Goal: Task Accomplishment & Management: Manage account settings

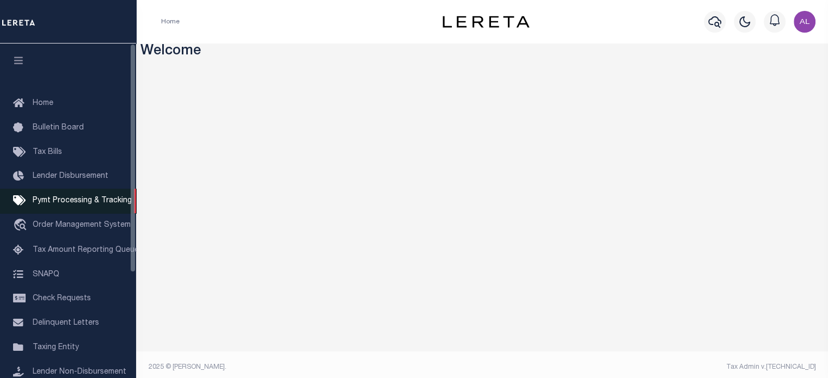
scroll to position [76, 0]
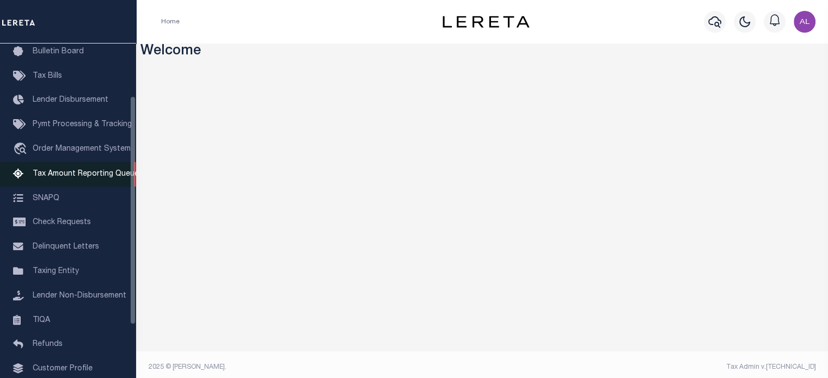
click at [59, 174] on span "Tax Amount Reporting Queue" at bounding box center [86, 174] width 106 height 8
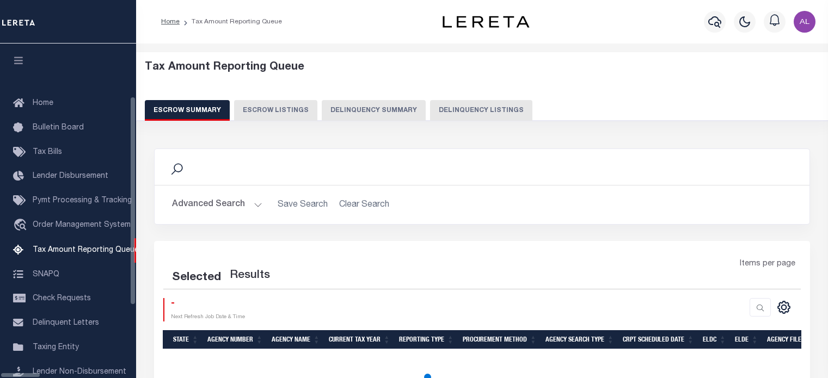
select select "100"
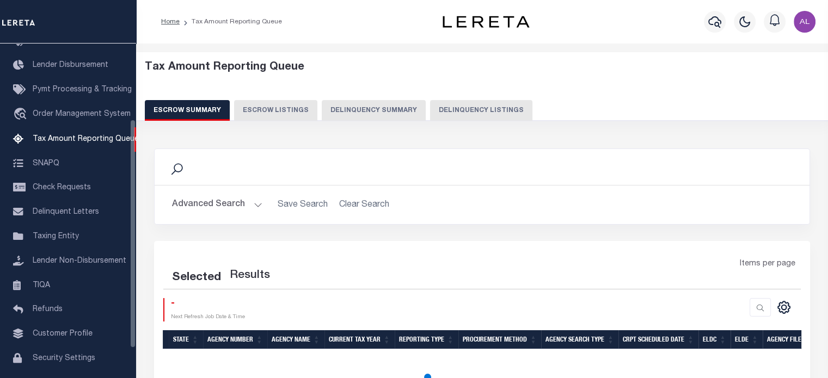
select select "100"
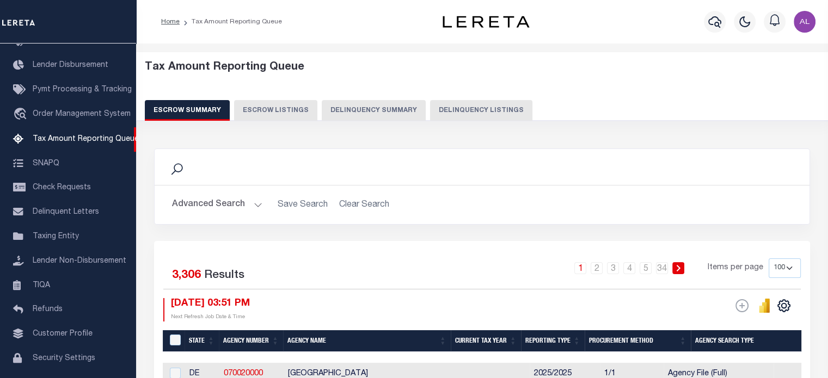
click at [445, 113] on button "Delinquency Listings" at bounding box center [481, 110] width 102 height 21
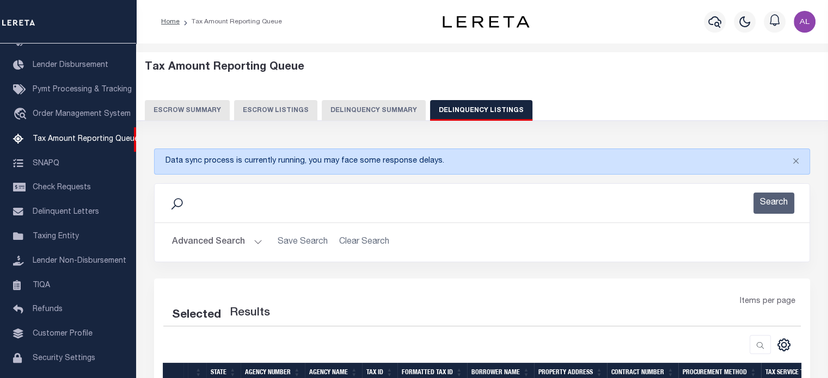
scroll to position [139, 0]
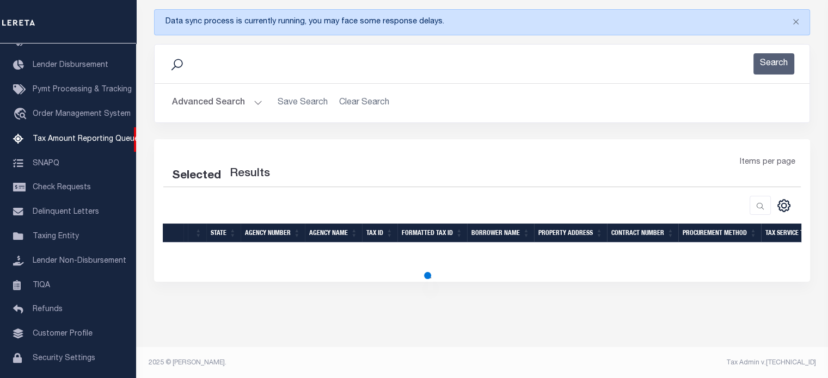
select select "100"
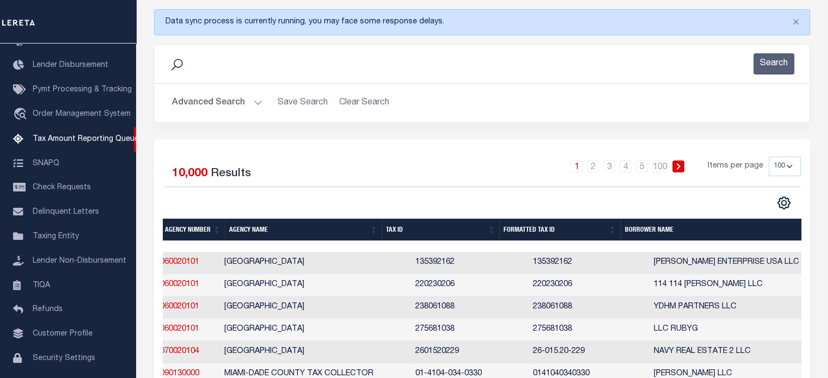
scroll to position [0, 0]
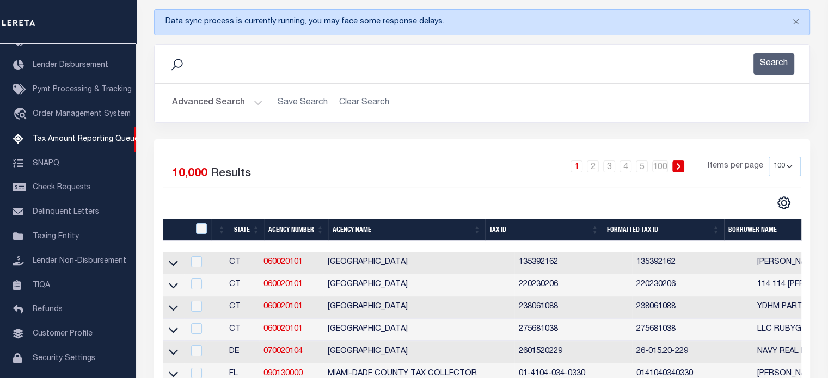
click at [249, 104] on button "Advanced Search" at bounding box center [217, 103] width 90 height 21
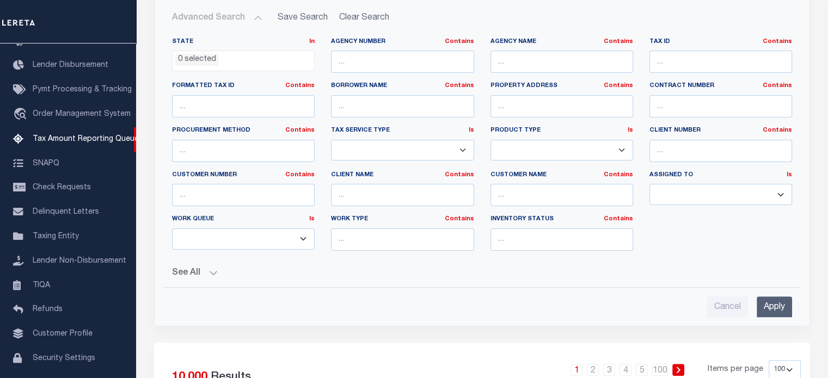
scroll to position [228, 0]
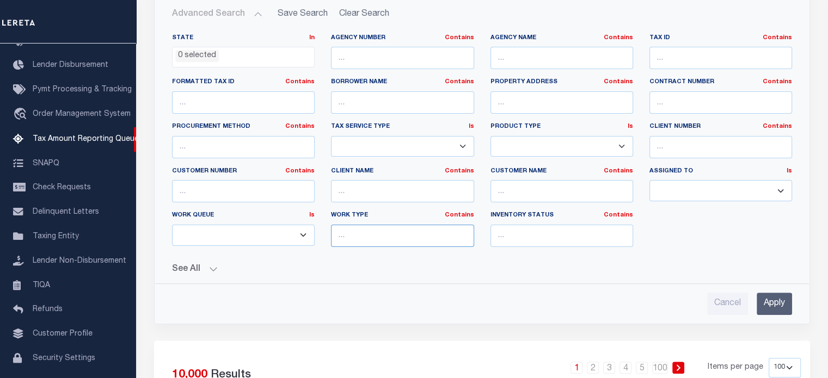
click at [361, 243] on input "text" at bounding box center [402, 236] width 143 height 22
type input "annual"
click at [769, 301] on input "Apply" at bounding box center [773, 304] width 35 height 22
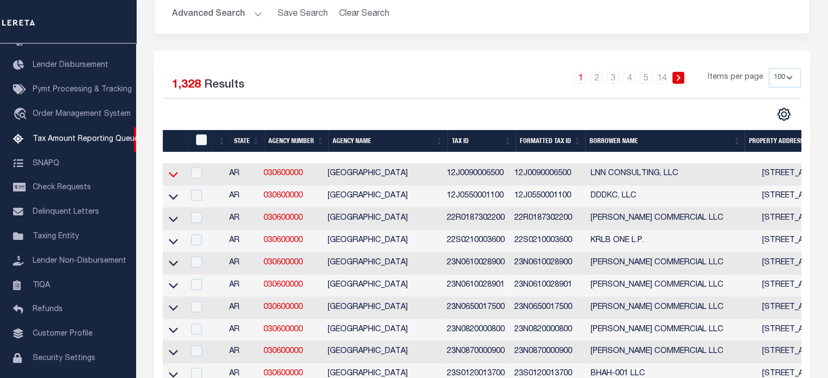
click at [172, 175] on icon at bounding box center [173, 174] width 9 height 5
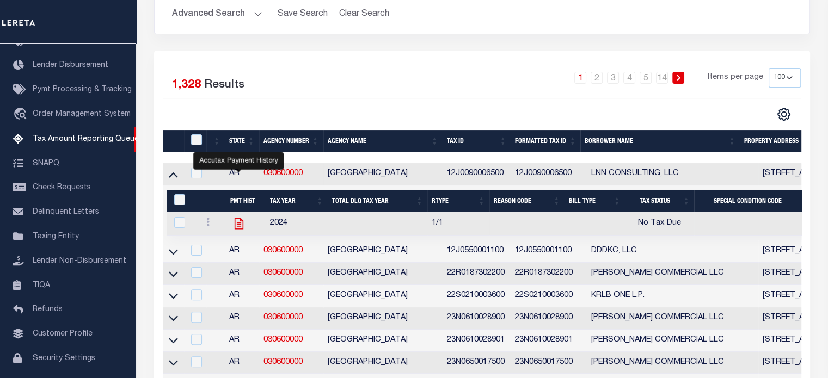
click at [242, 225] on icon "" at bounding box center [239, 223] width 9 height 11
checkbox input "true"
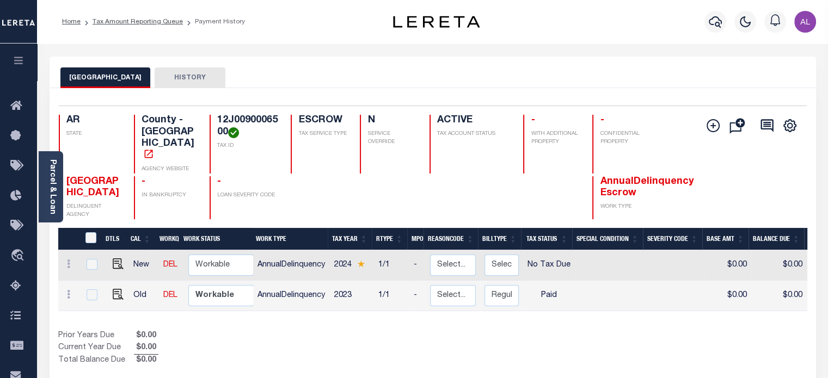
click at [68, 290] on div at bounding box center [69, 296] width 13 height 13
checkbox input "true"
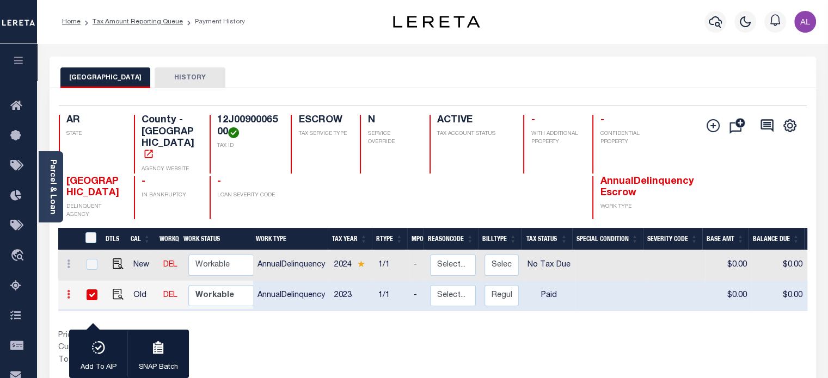
click at [70, 290] on icon at bounding box center [68, 294] width 3 height 9
click at [127, 281] on link at bounding box center [133, 290] width 37 height 18
select select "PYD"
type input "$0.00"
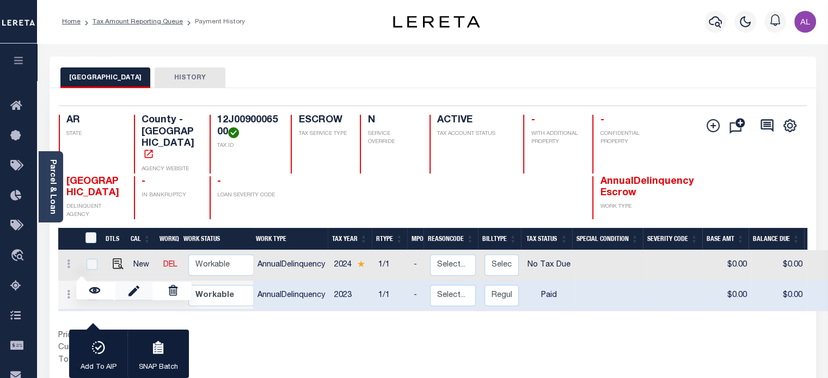
type input "[DATE]"
type input "$0.00"
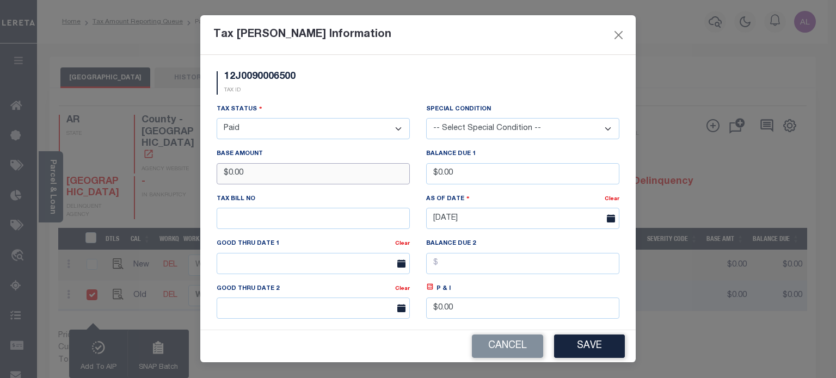
drag, startPoint x: 287, startPoint y: 180, endPoint x: 88, endPoint y: 156, distance: 201.1
click at [88, 156] on div "Tax Bill Amount Information 12J0090006500 TAX ID Installment: TaxID: 12J0090006…" at bounding box center [418, 189] width 836 height 378
type input "$.00"
click at [541, 196] on div "As Of Date" at bounding box center [515, 200] width 178 height 15
drag, startPoint x: 463, startPoint y: 178, endPoint x: 348, endPoint y: 177, distance: 115.4
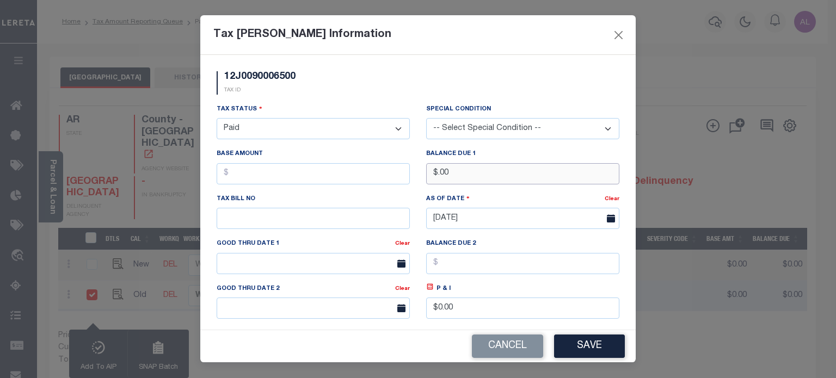
click at [348, 177] on div "Tax Status - Select Status - Open Due/Unpaid Paid Incomplete No Tax Due Interna…" at bounding box center [417, 233] width 419 height 261
click at [618, 285] on div "P & I $0.00" at bounding box center [523, 305] width 210 height 45
click at [324, 134] on select "- Select Status - Open Due/Unpaid Paid Incomplete No Tax Due Internal Refund Pr…" at bounding box center [313, 128] width 193 height 21
click at [217, 119] on select "- Select Status - Open Due/Unpaid Paid Incomplete No Tax Due Internal Refund Pr…" at bounding box center [313, 128] width 193 height 21
click at [578, 341] on button "Save" at bounding box center [589, 346] width 71 height 23
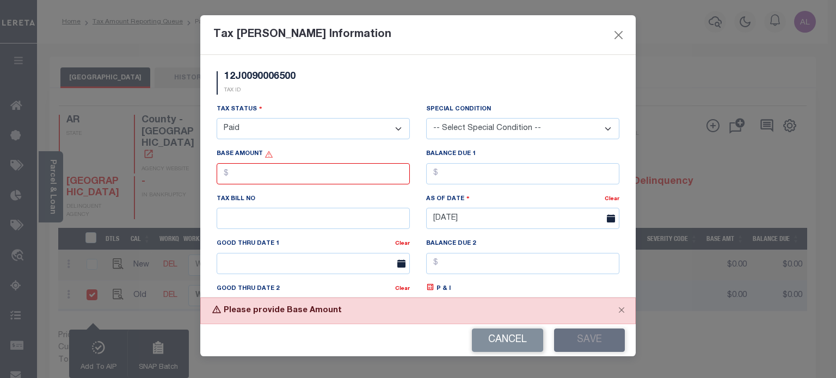
scroll to position [87, 0]
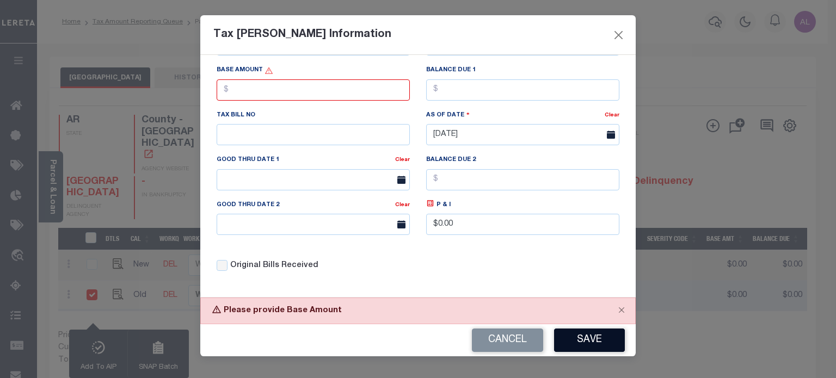
click at [593, 340] on button "Save" at bounding box center [589, 340] width 71 height 23
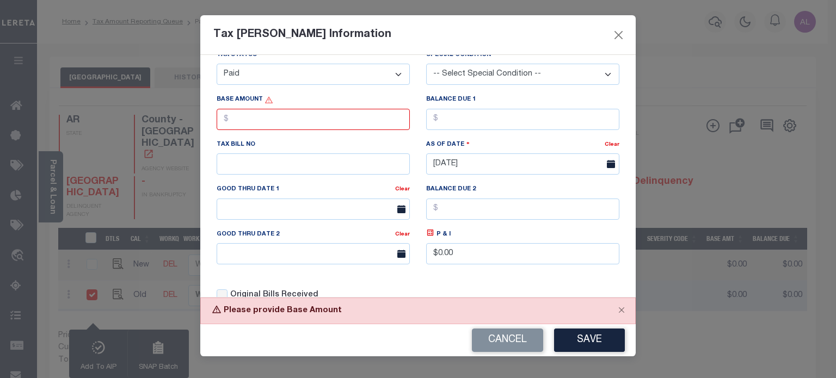
scroll to position [0, 0]
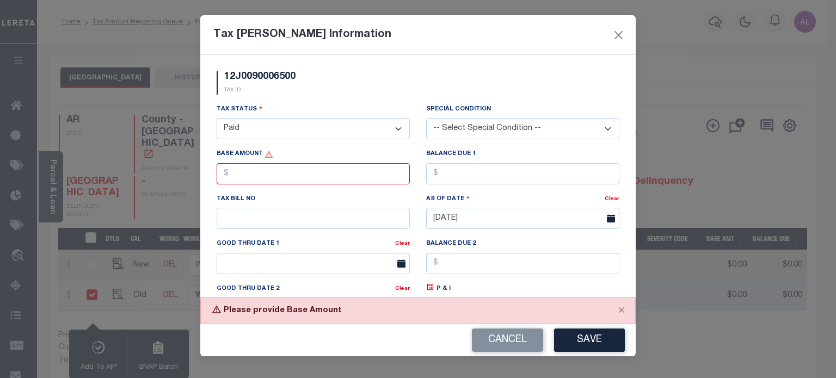
click at [323, 133] on select "- Select Status - Open Due/Unpaid Paid Incomplete No Tax Due Internal Refund Pr…" at bounding box center [313, 128] width 193 height 21
click at [217, 119] on select "- Select Status - Open Due/Unpaid Paid Incomplete No Tax Due Internal Refund Pr…" at bounding box center [313, 128] width 193 height 21
